Goal: Check status

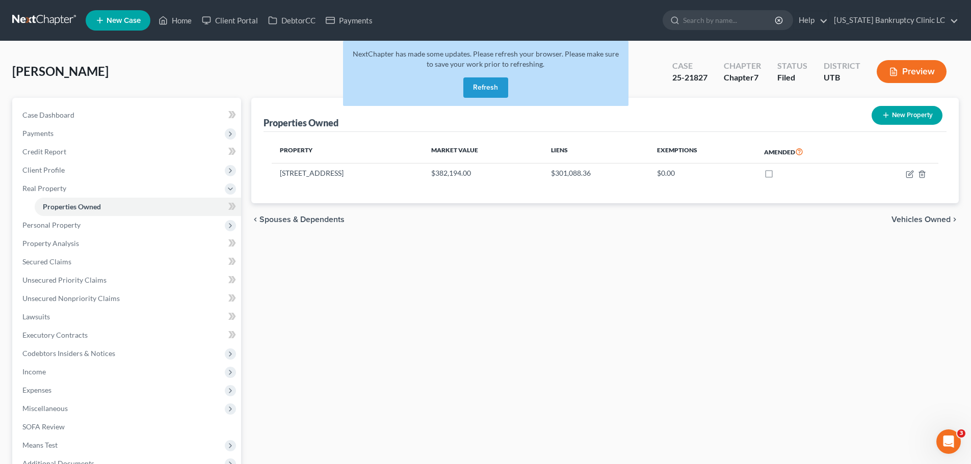
click at [482, 87] on button "Refresh" at bounding box center [485, 87] width 45 height 20
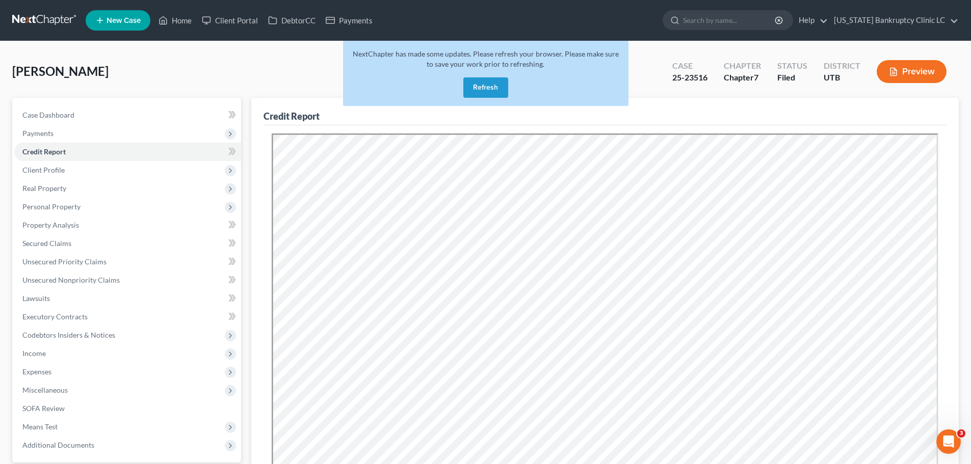
click at [477, 87] on button "Refresh" at bounding box center [485, 87] width 45 height 20
